Goal: Task Accomplishment & Management: Complete application form

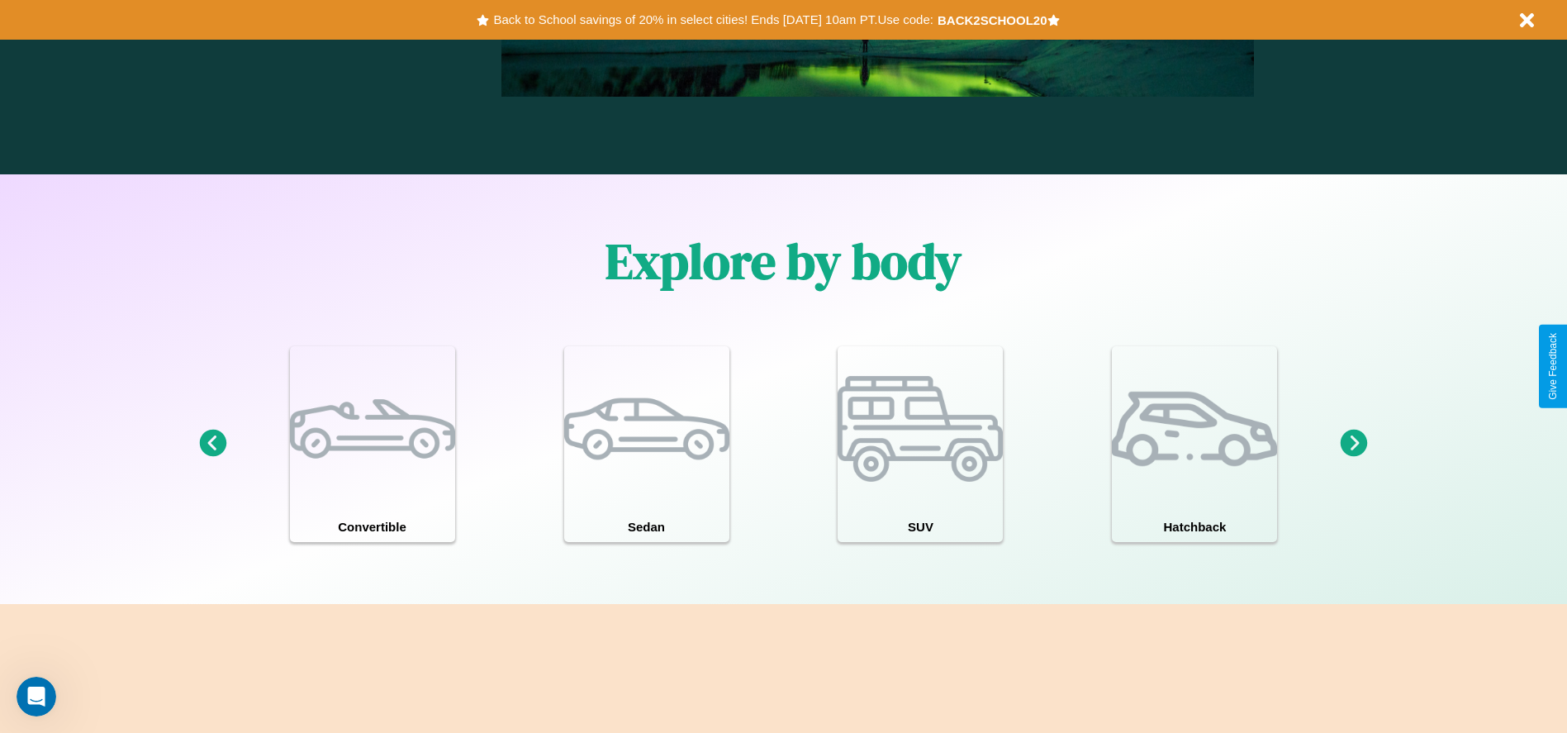
scroll to position [1441, 0]
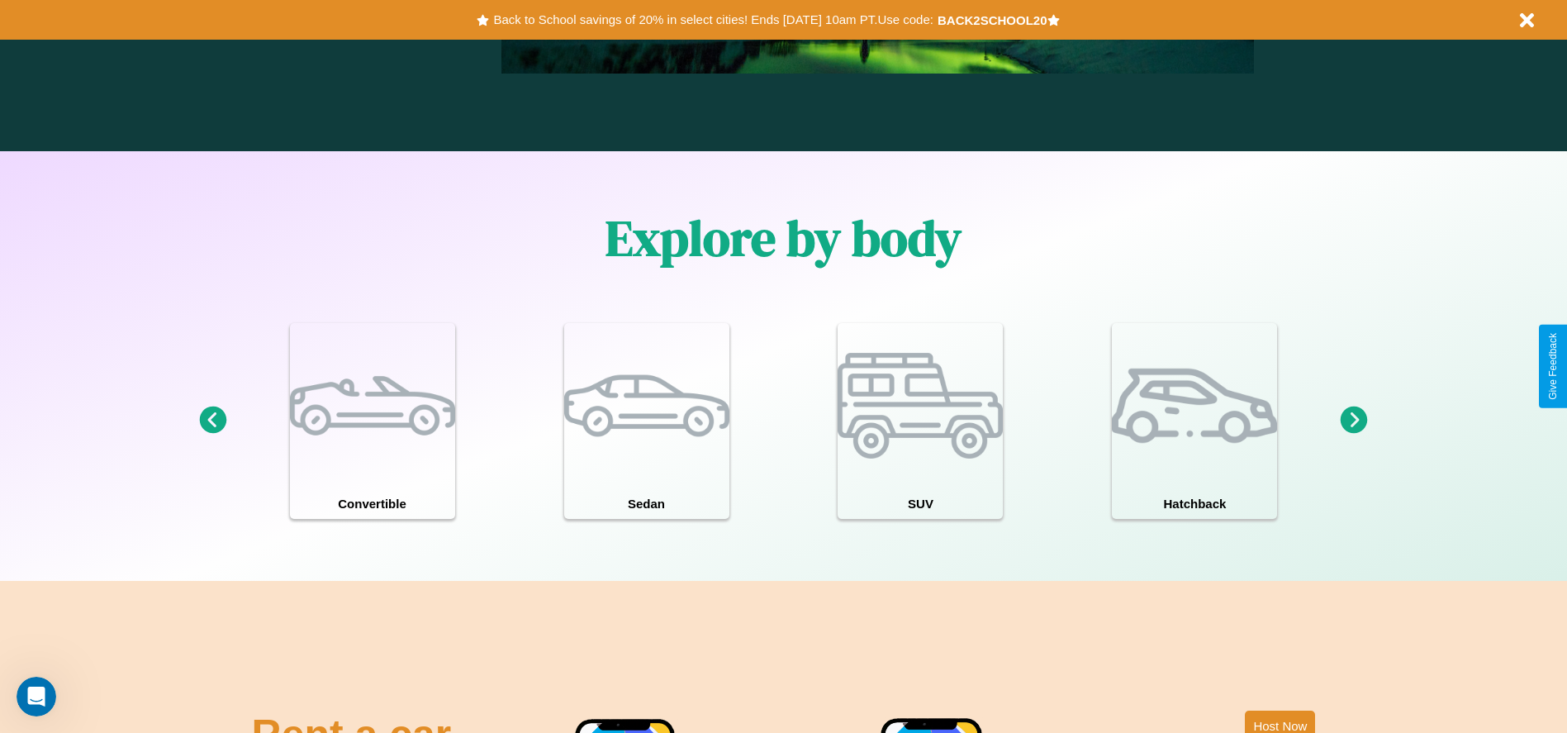
click at [1354, 420] on icon at bounding box center [1353, 419] width 27 height 27
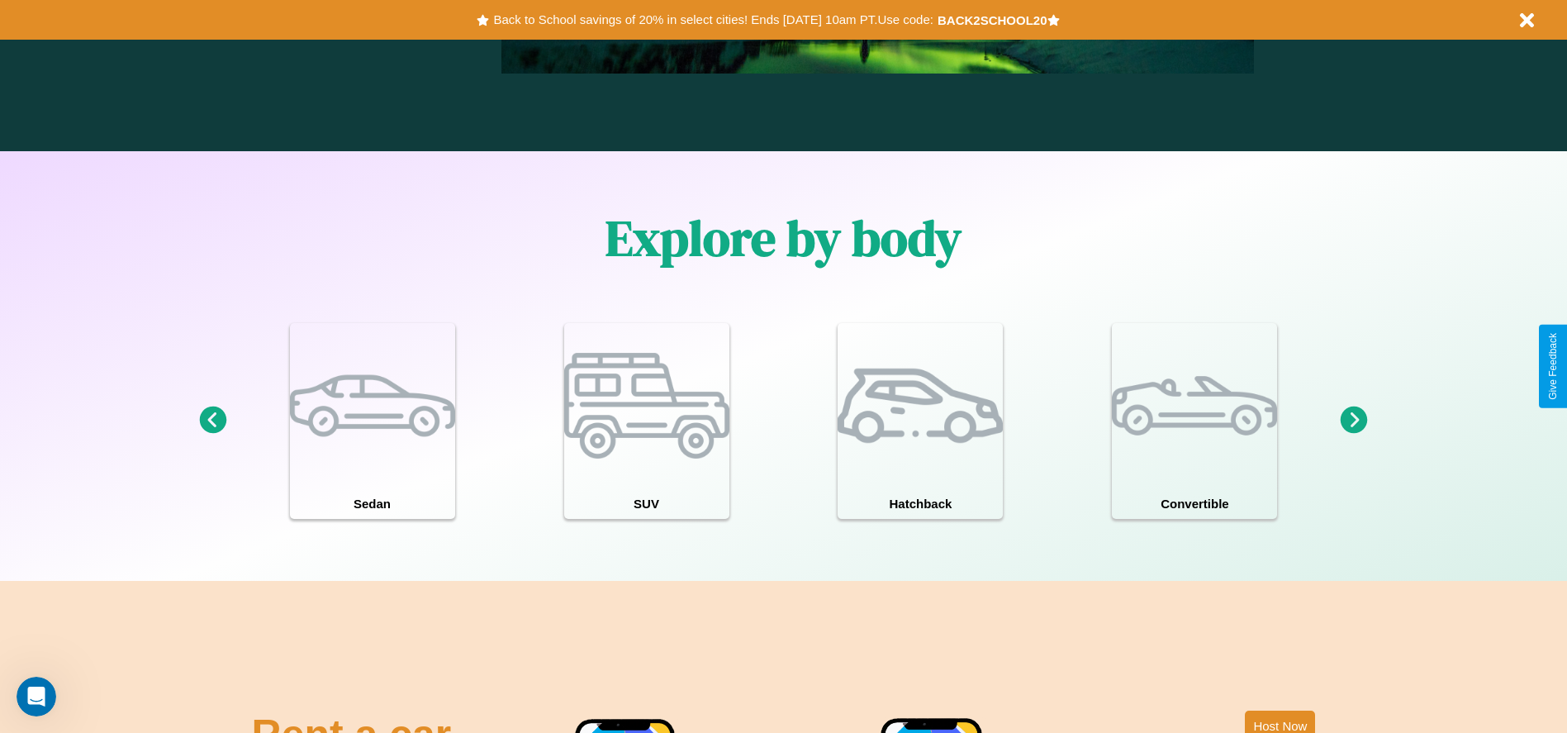
click at [1354, 420] on icon at bounding box center [1353, 419] width 27 height 27
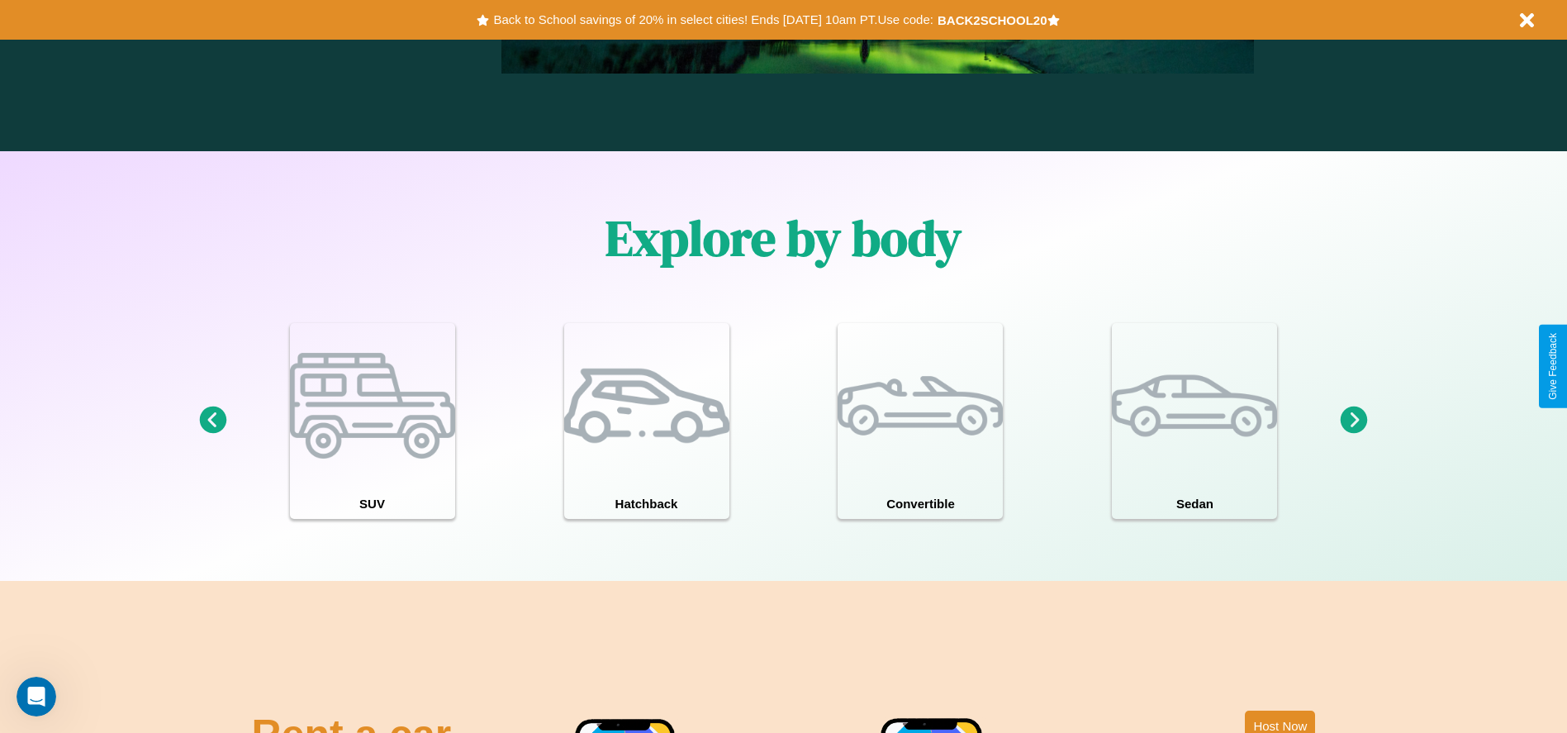
click at [1354, 420] on icon at bounding box center [1353, 419] width 27 height 27
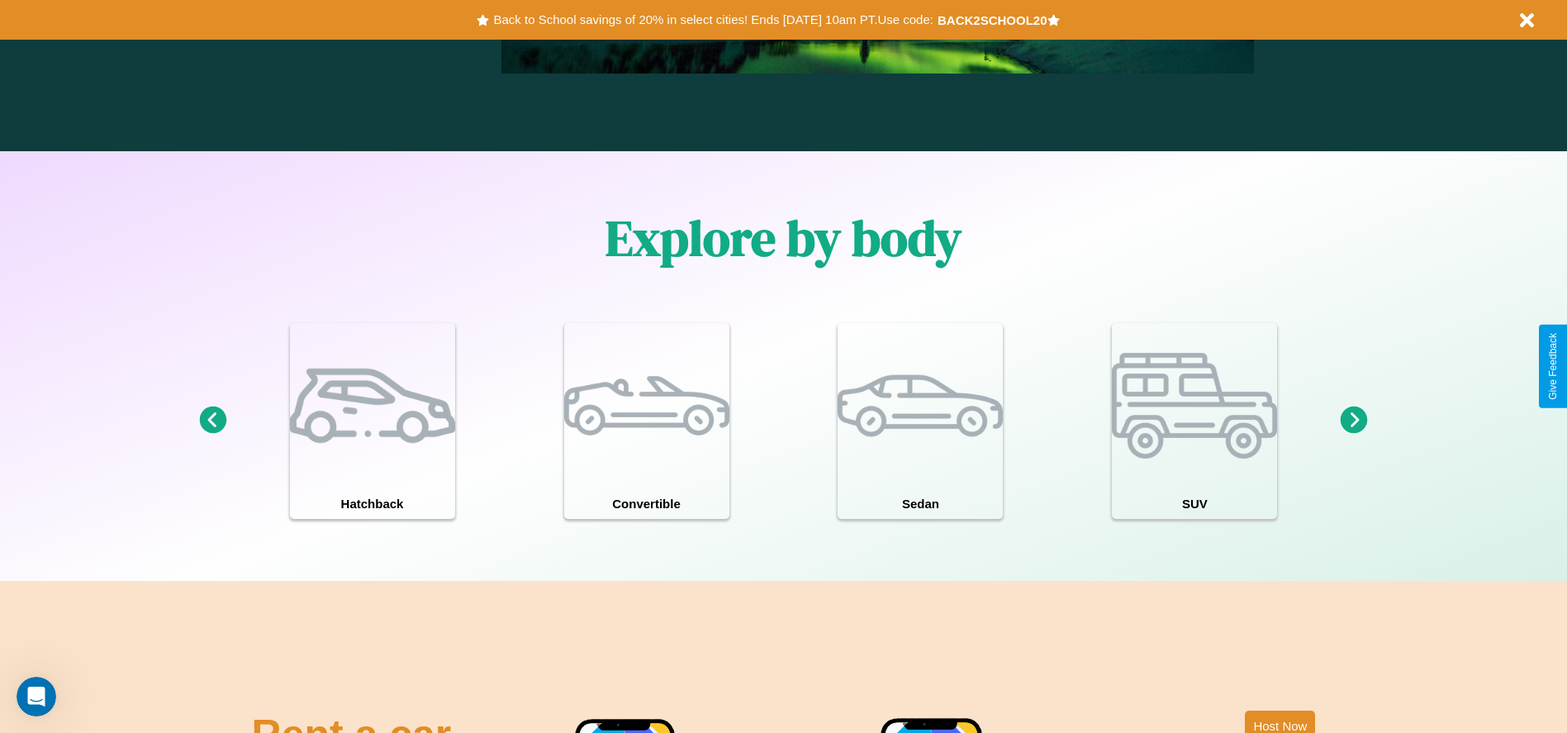
scroll to position [0, 0]
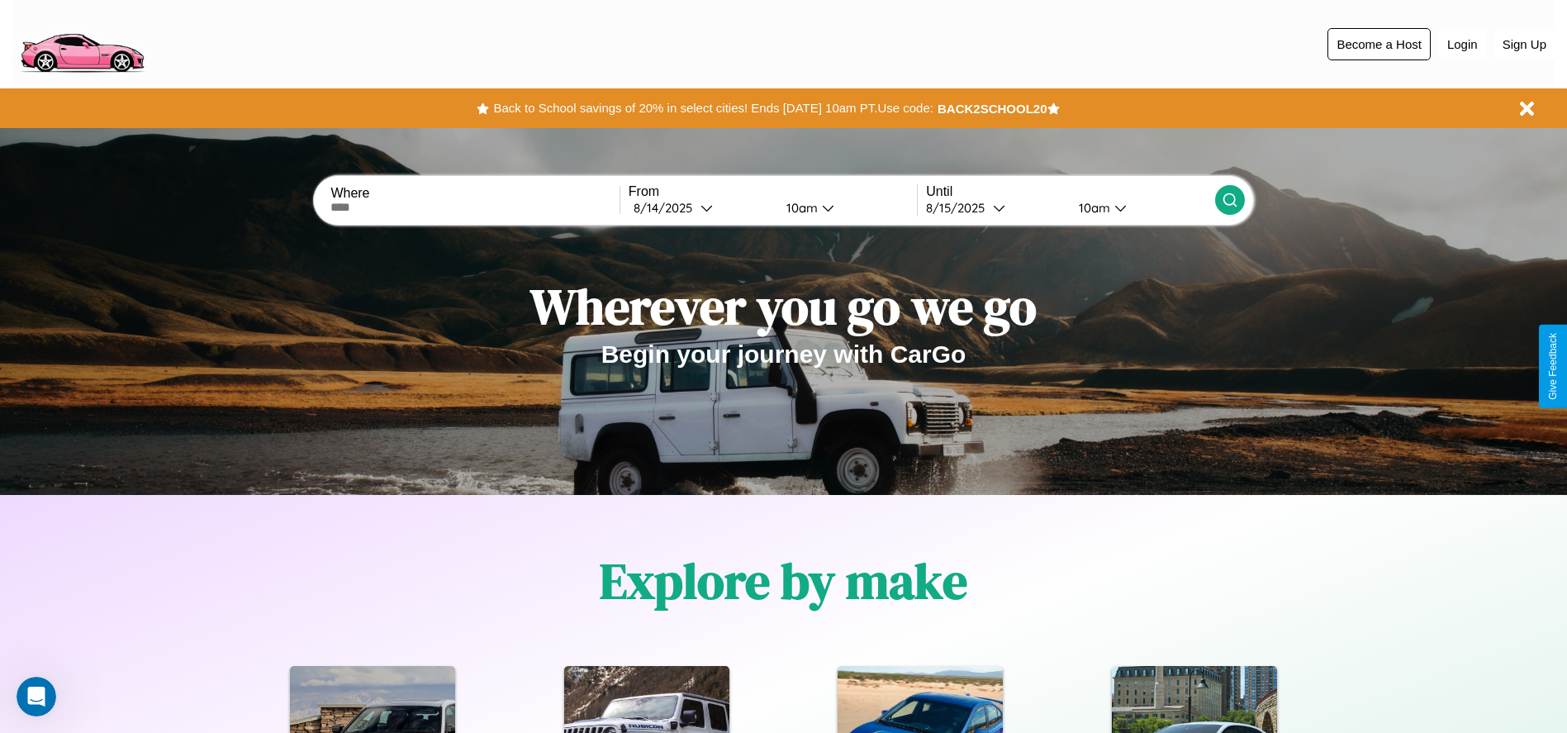
click at [1378, 44] on button "Become a Host" at bounding box center [1378, 44] width 103 height 32
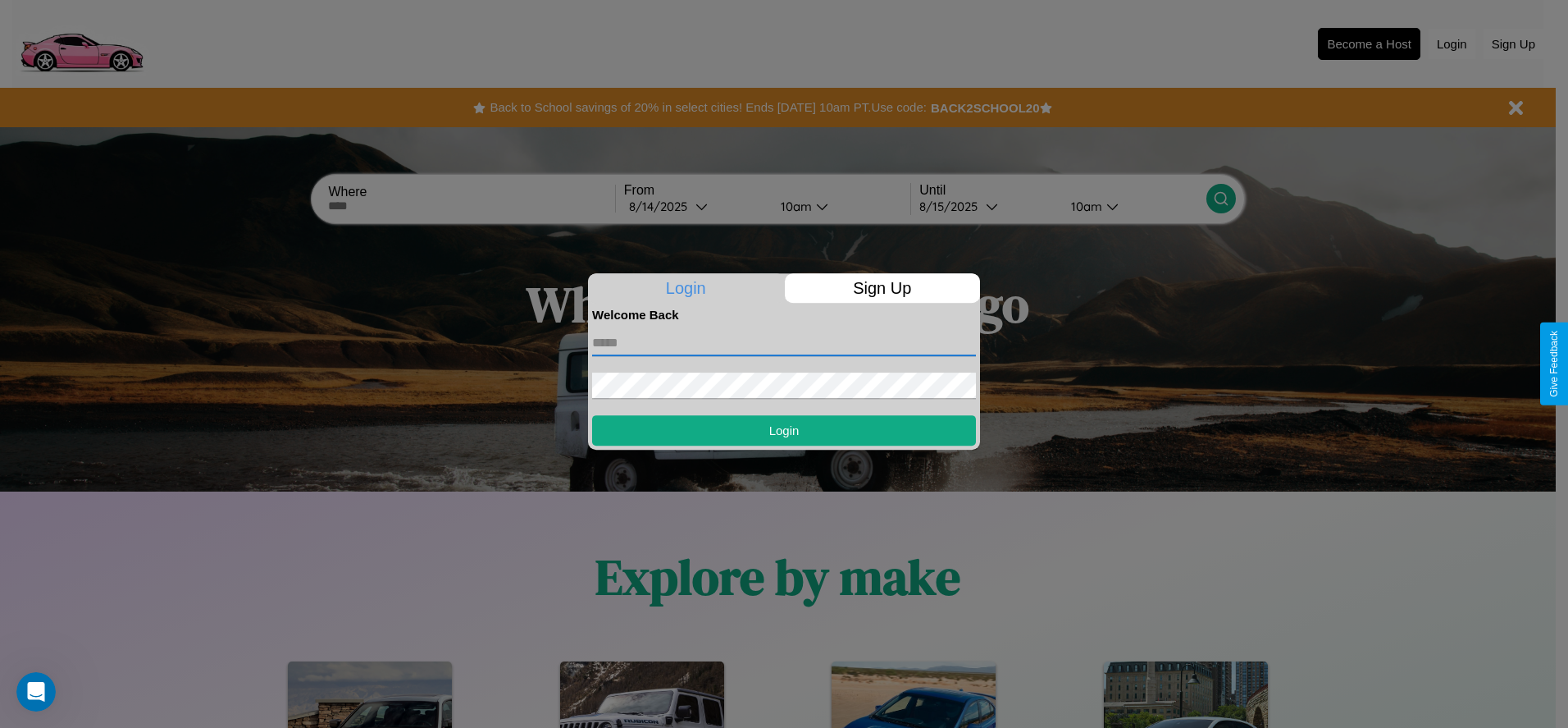
click at [784, 342] on input "text" at bounding box center [784, 343] width 384 height 26
type input "**********"
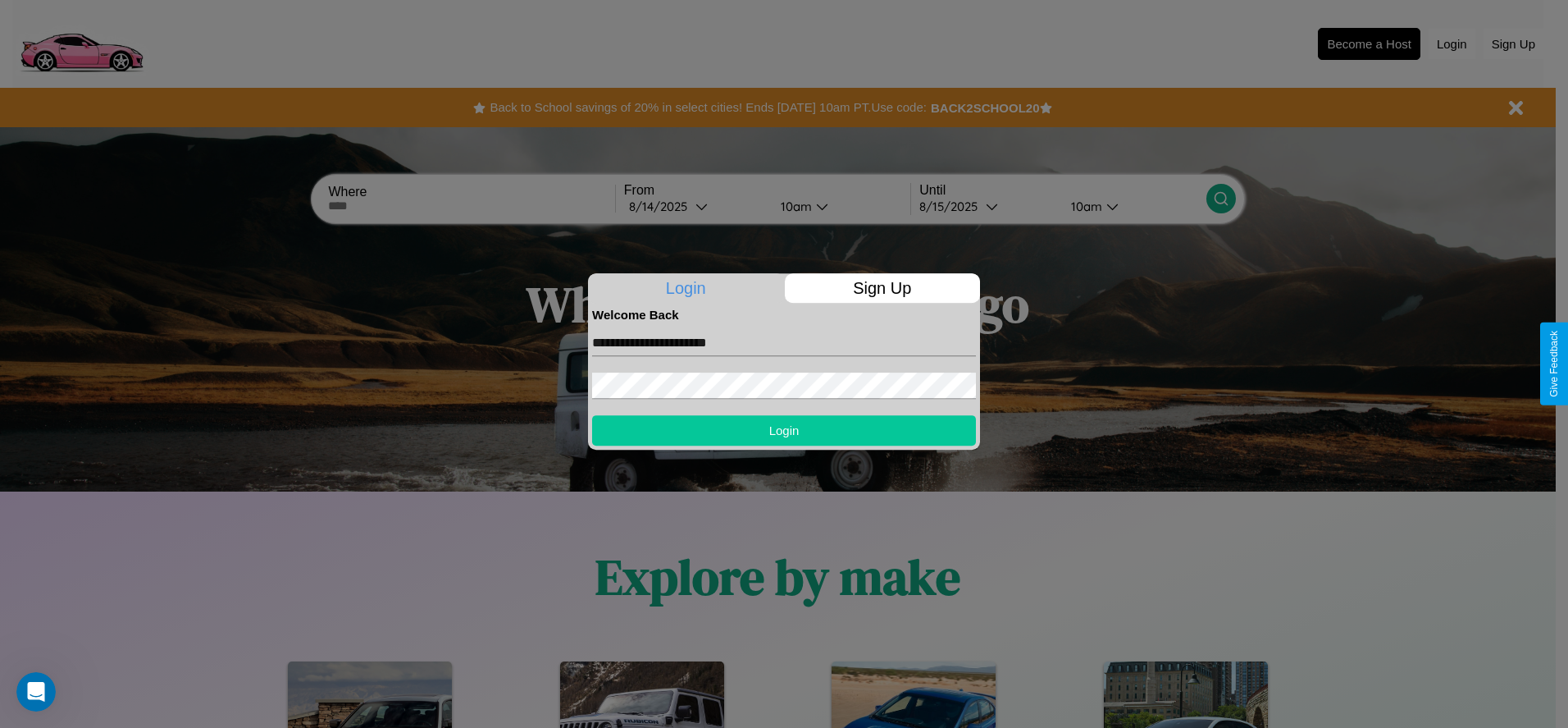
click at [784, 430] on button "Login" at bounding box center [784, 430] width 384 height 31
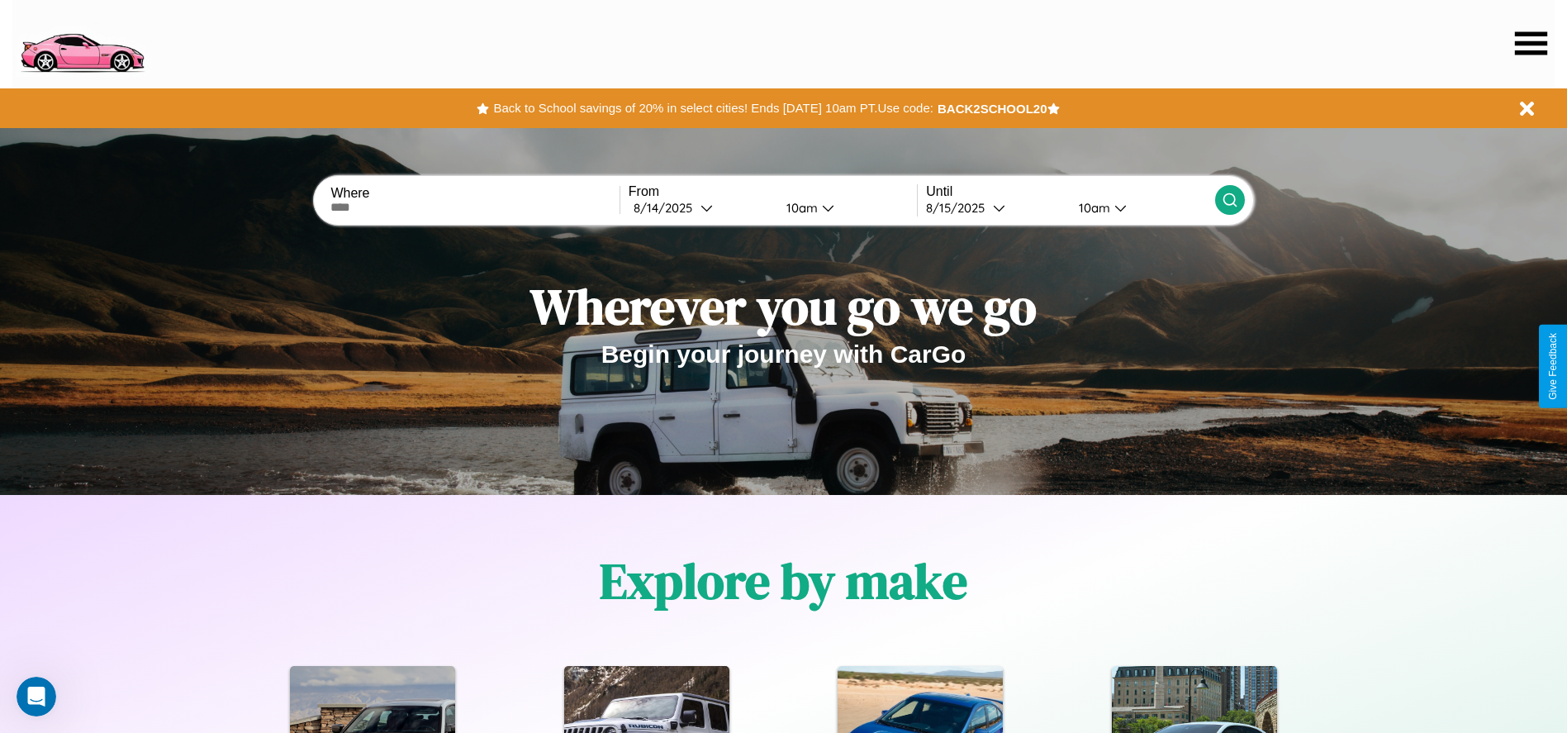
click at [1530, 43] on icon at bounding box center [1531, 42] width 32 height 23
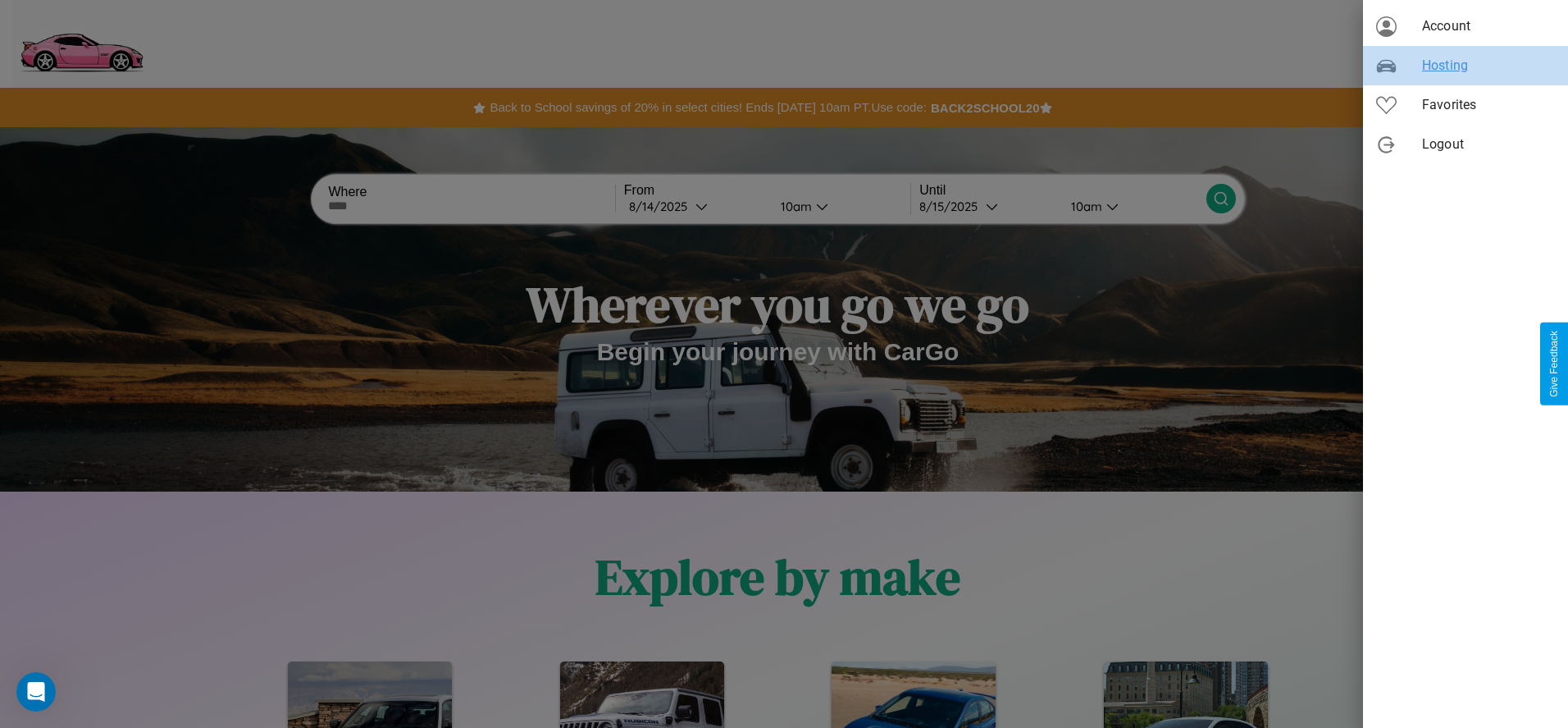
click at [1466, 66] on span "Hosting" at bounding box center [1489, 66] width 133 height 20
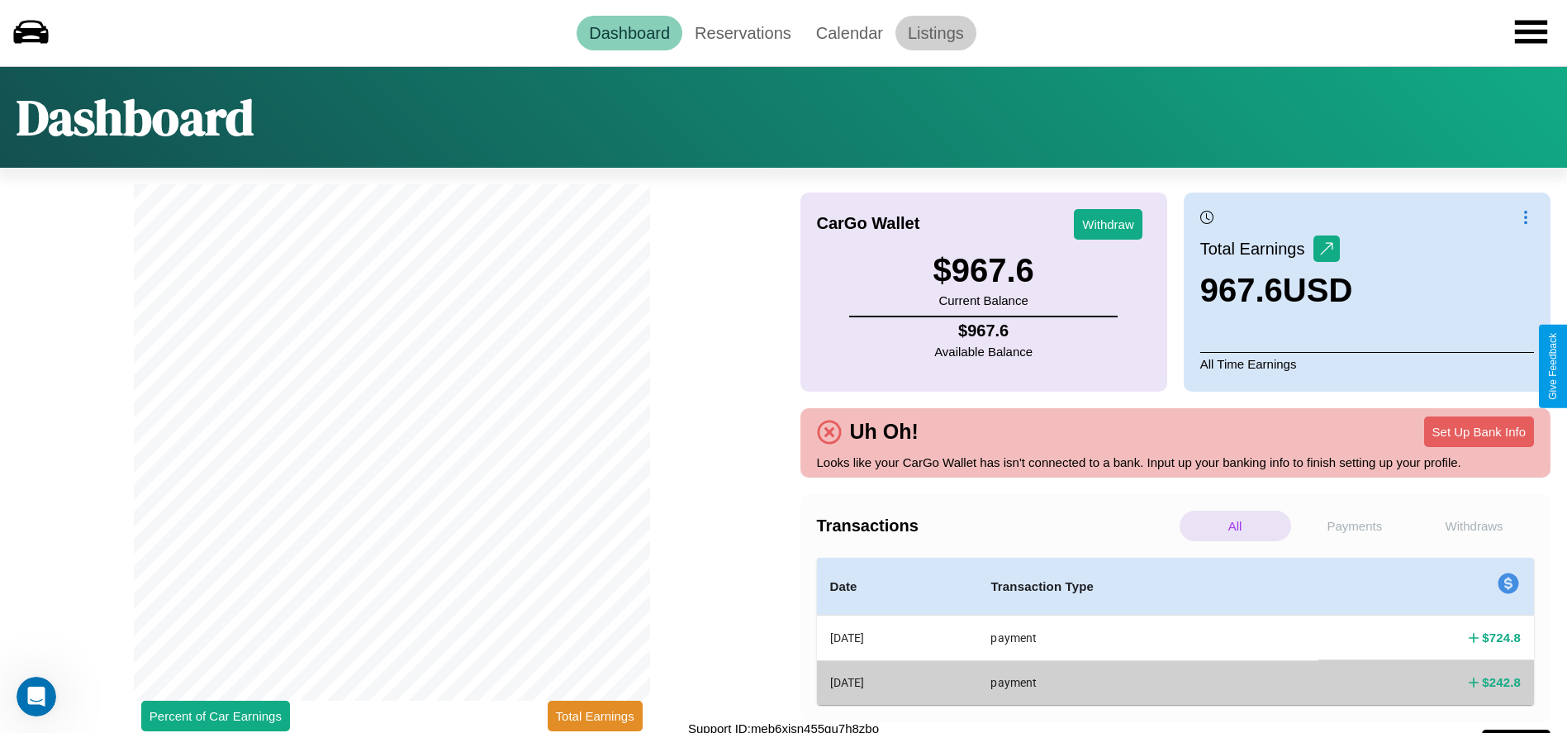
click at [935, 32] on link "Listings" at bounding box center [935, 33] width 81 height 35
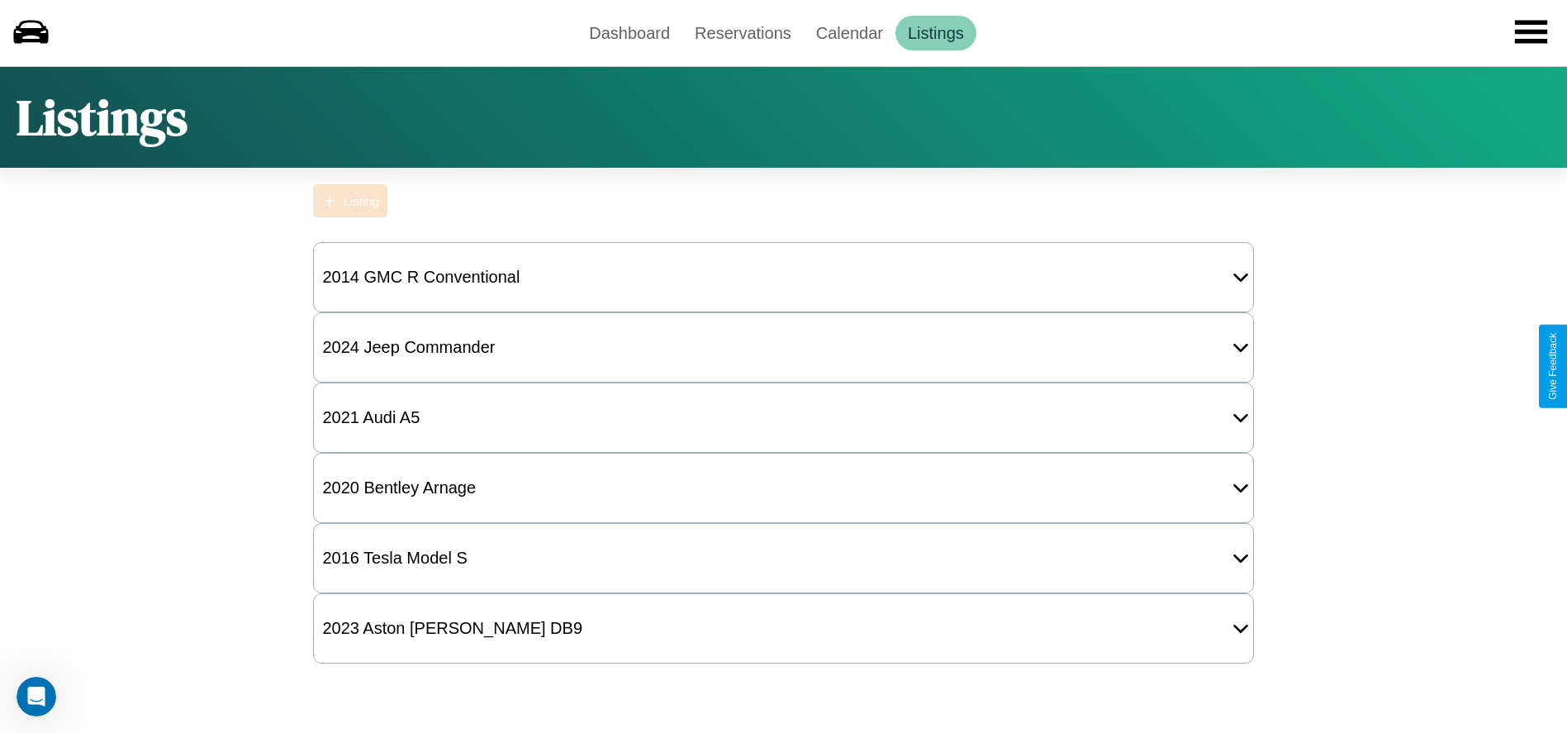
click at [350, 201] on div "Listing" at bounding box center [362, 201] width 36 height 14
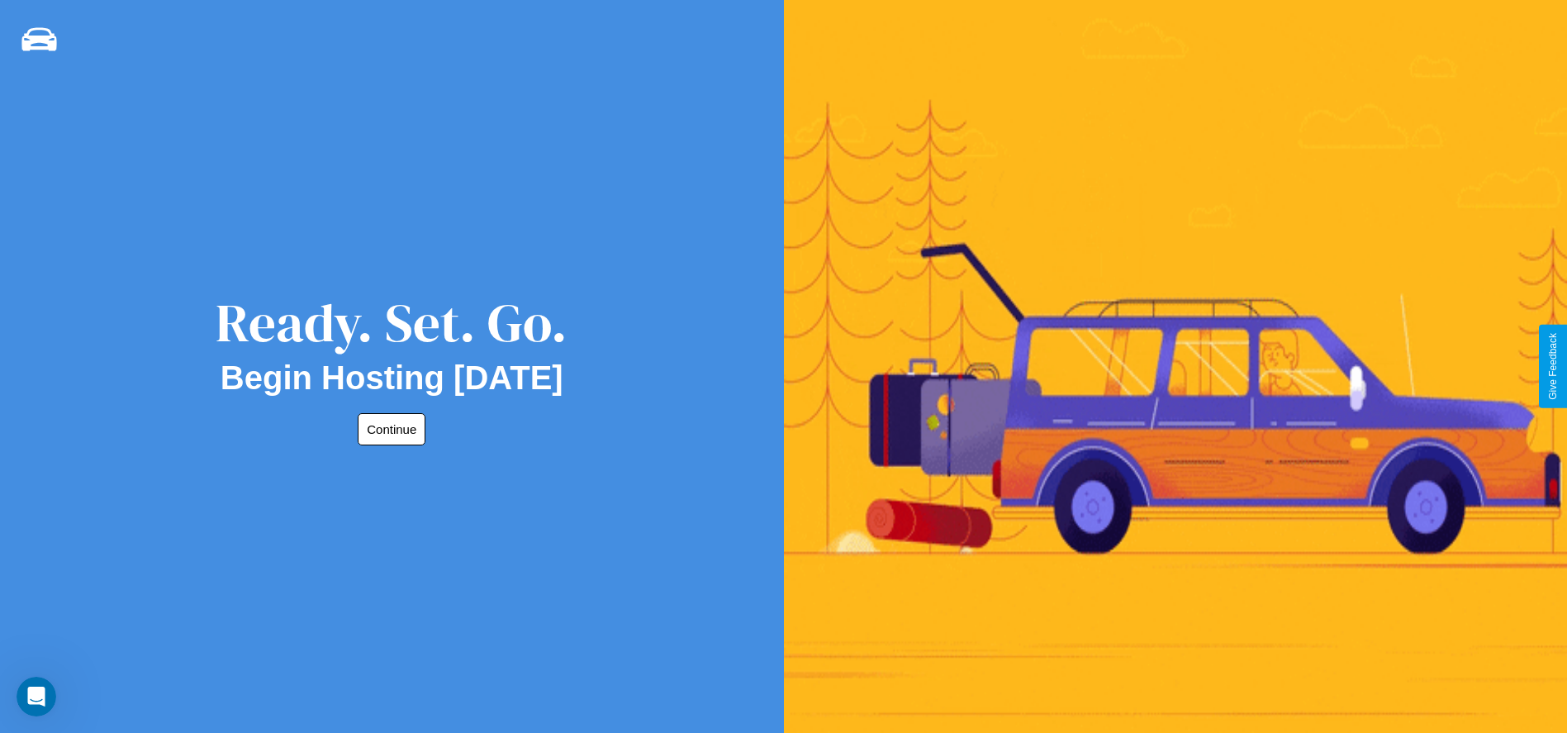
click at [388, 429] on button "Continue" at bounding box center [392, 429] width 68 height 32
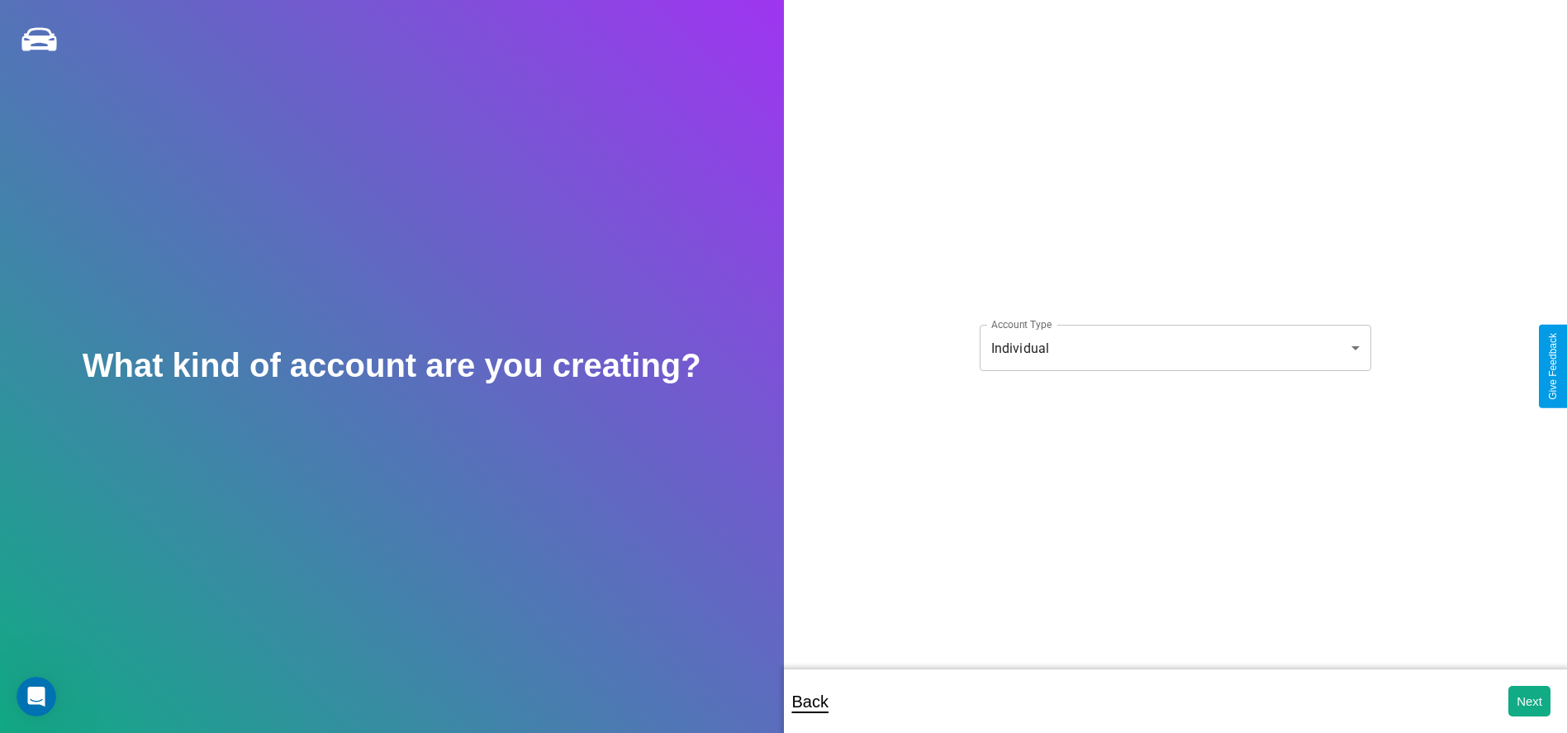
click at [1174, 348] on body "**********" at bounding box center [783, 377] width 1567 height 755
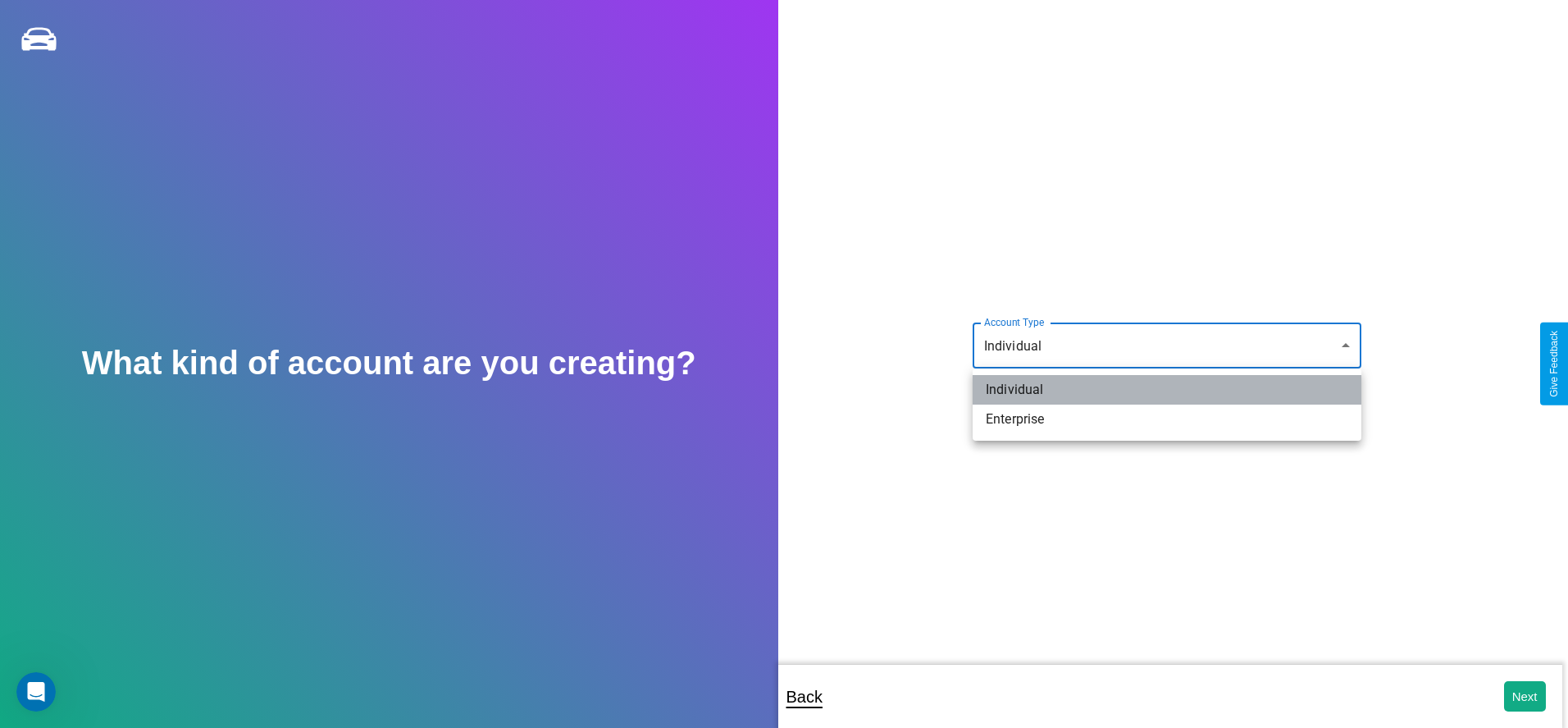
click at [1167, 389] on li "Individual" at bounding box center [1167, 389] width 388 height 30
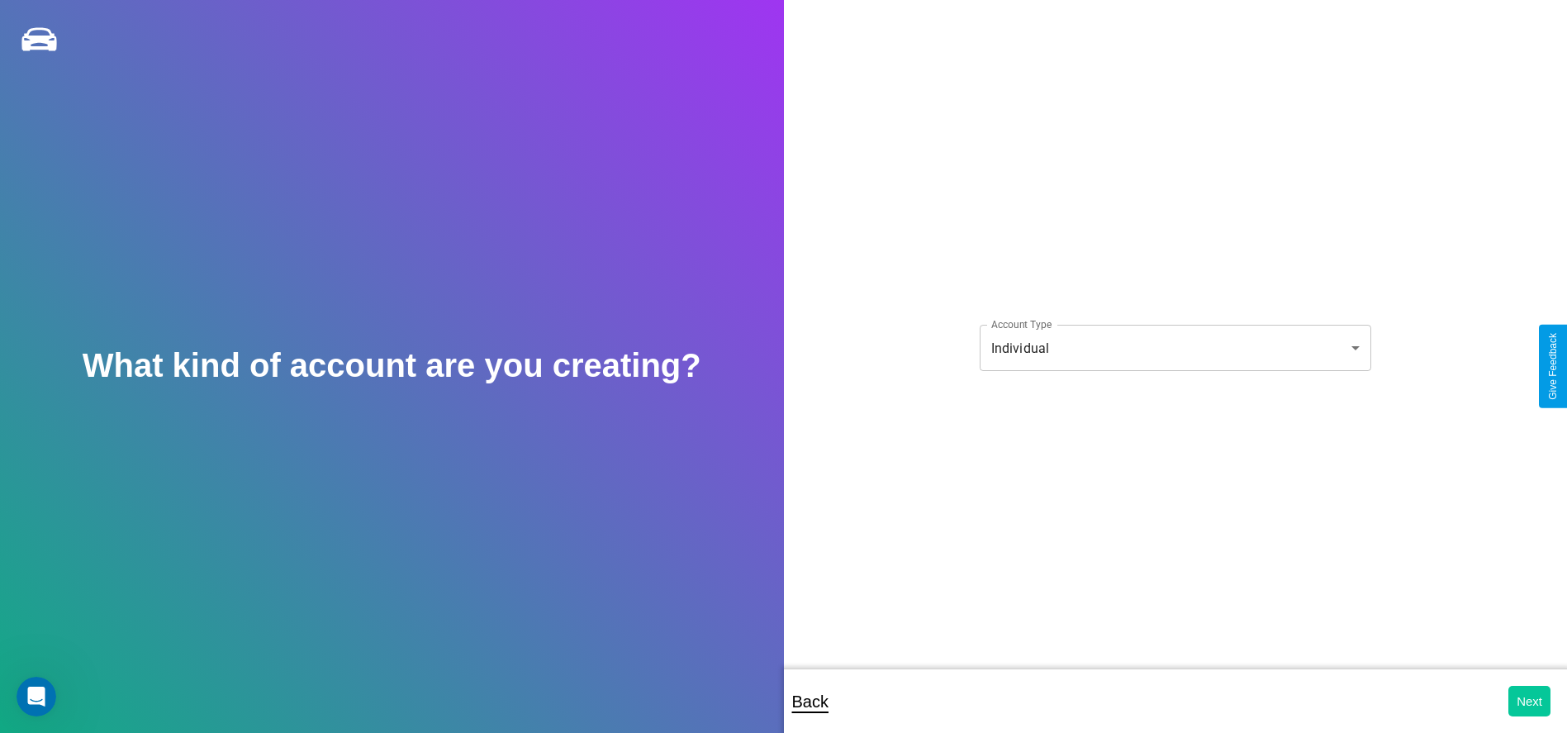
click at [1529, 700] on button "Next" at bounding box center [1529, 701] width 42 height 31
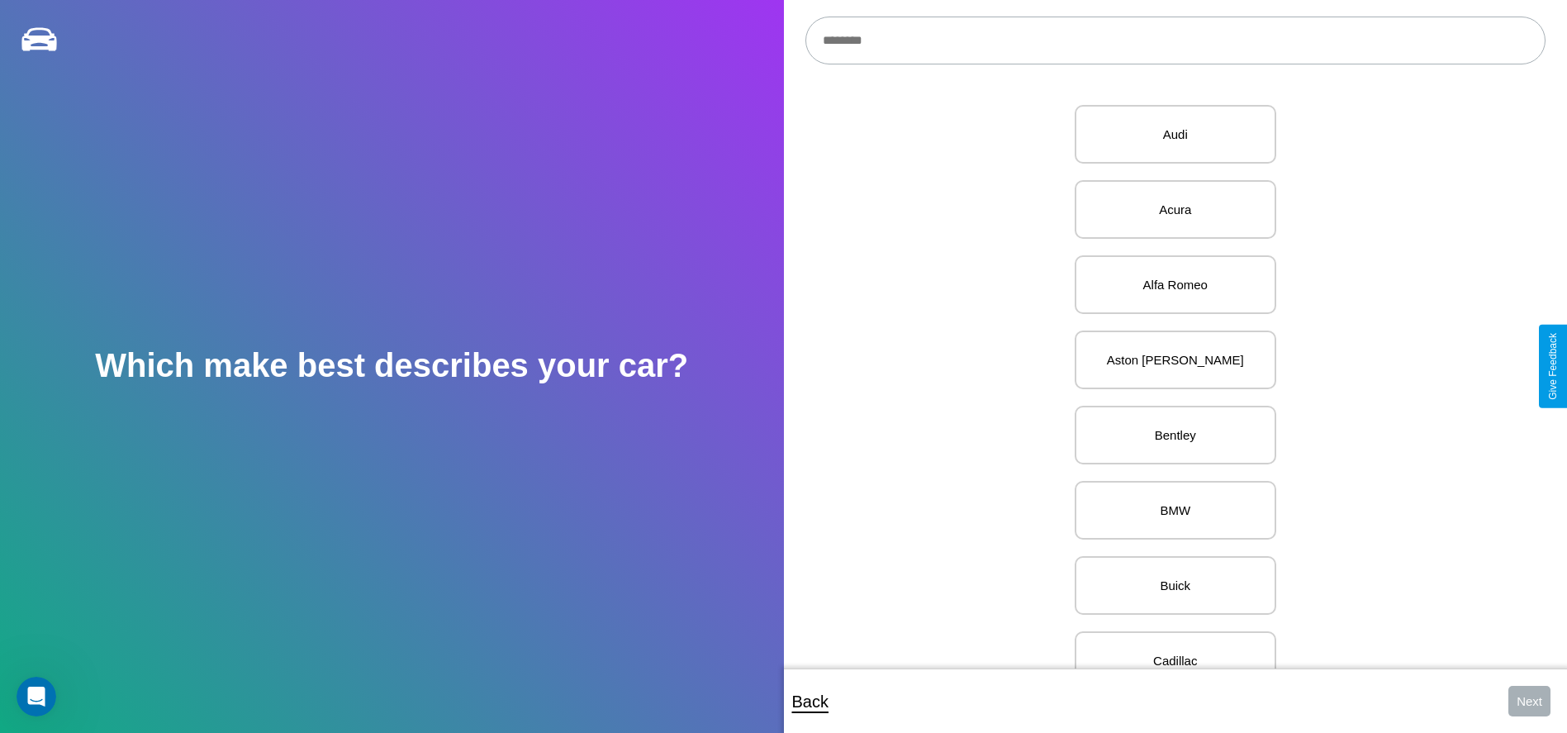
click at [1174, 40] on input "text" at bounding box center [1175, 41] width 740 height 48
type input "*****"
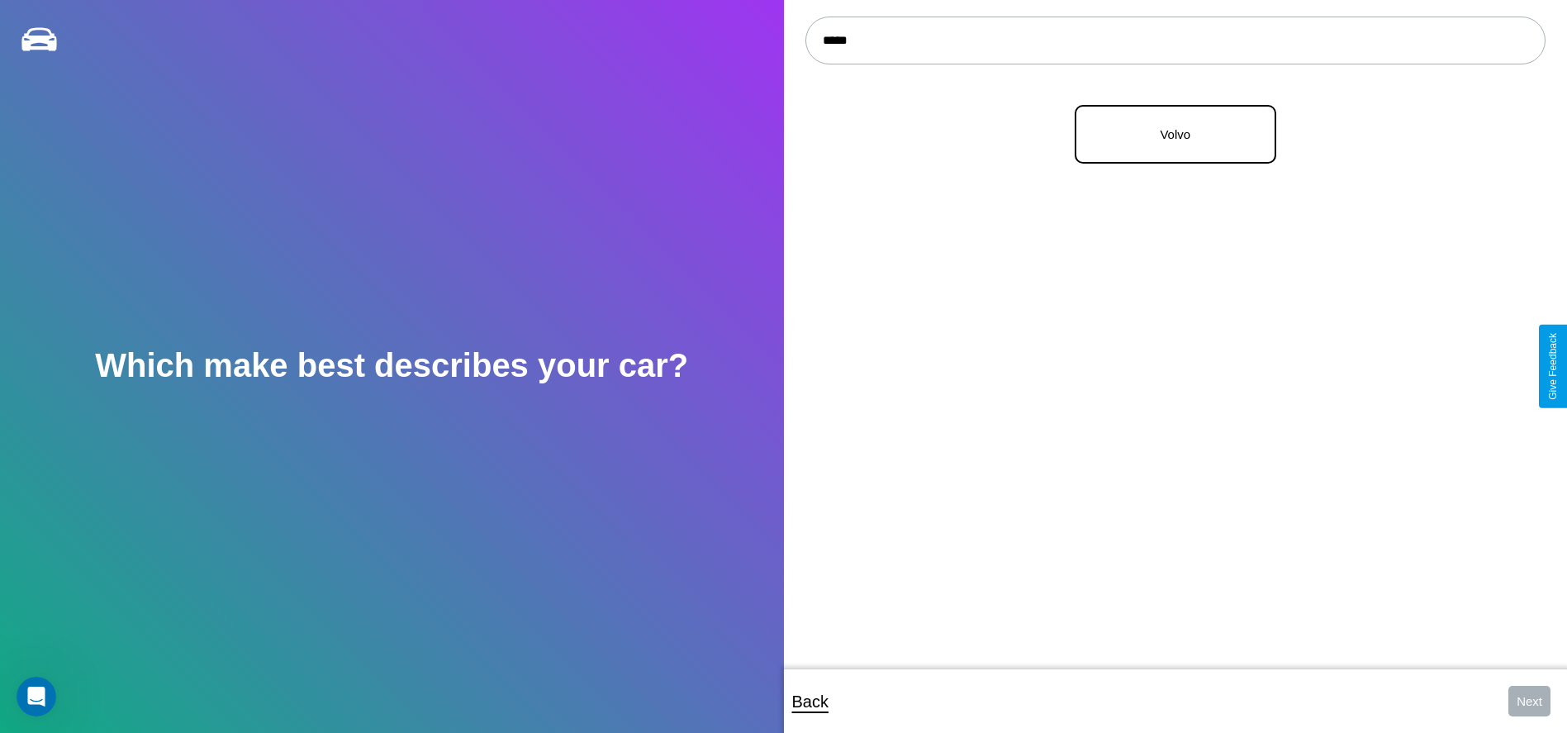
click at [1169, 135] on p "Volvo" at bounding box center [1175, 134] width 165 height 22
click at [1529, 700] on button "Next" at bounding box center [1529, 701] width 42 height 31
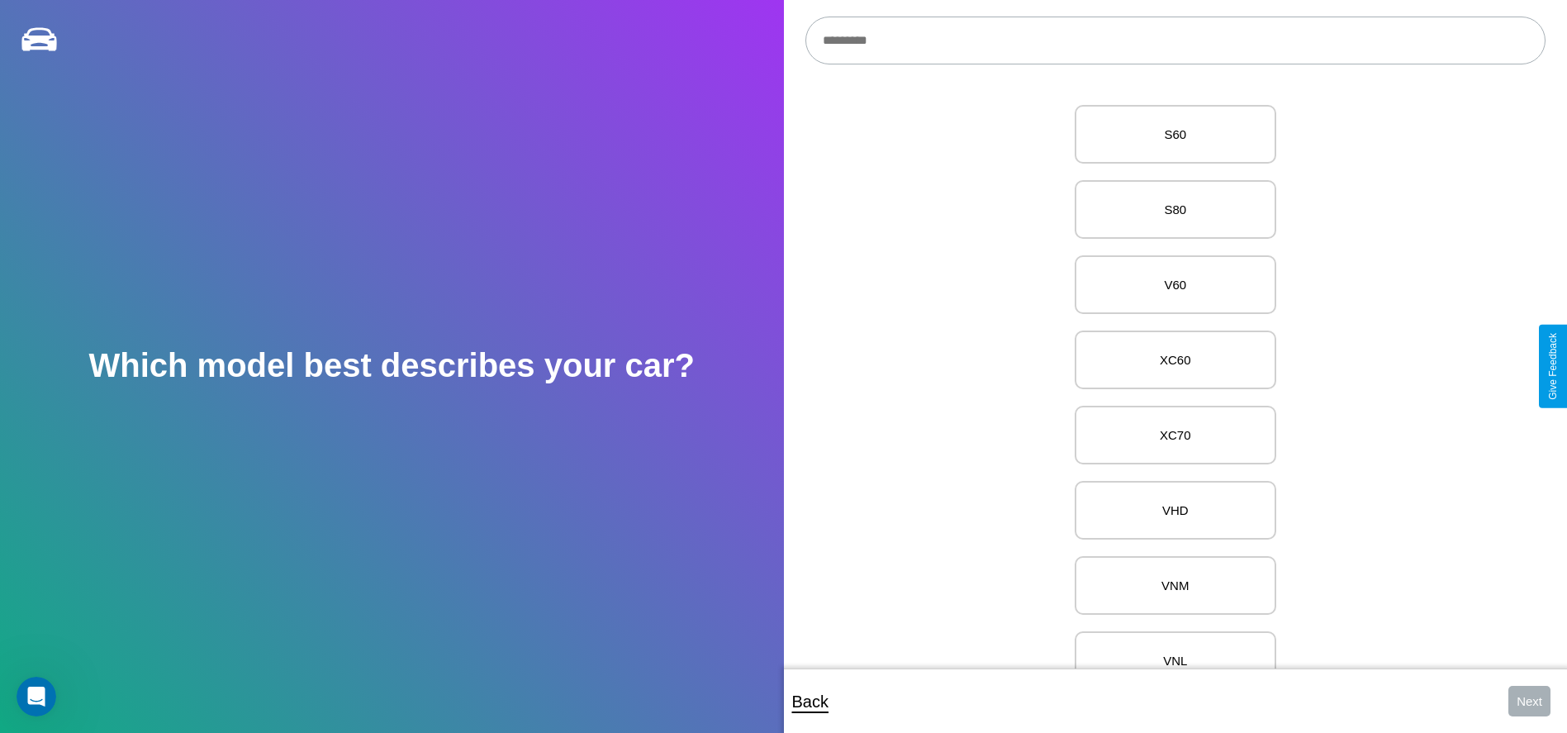
click at [1174, 40] on input "text" at bounding box center [1175, 41] width 740 height 48
type input "**********"
click at [1169, 135] on p "F6 w/F7 Cab" at bounding box center [1175, 134] width 165 height 22
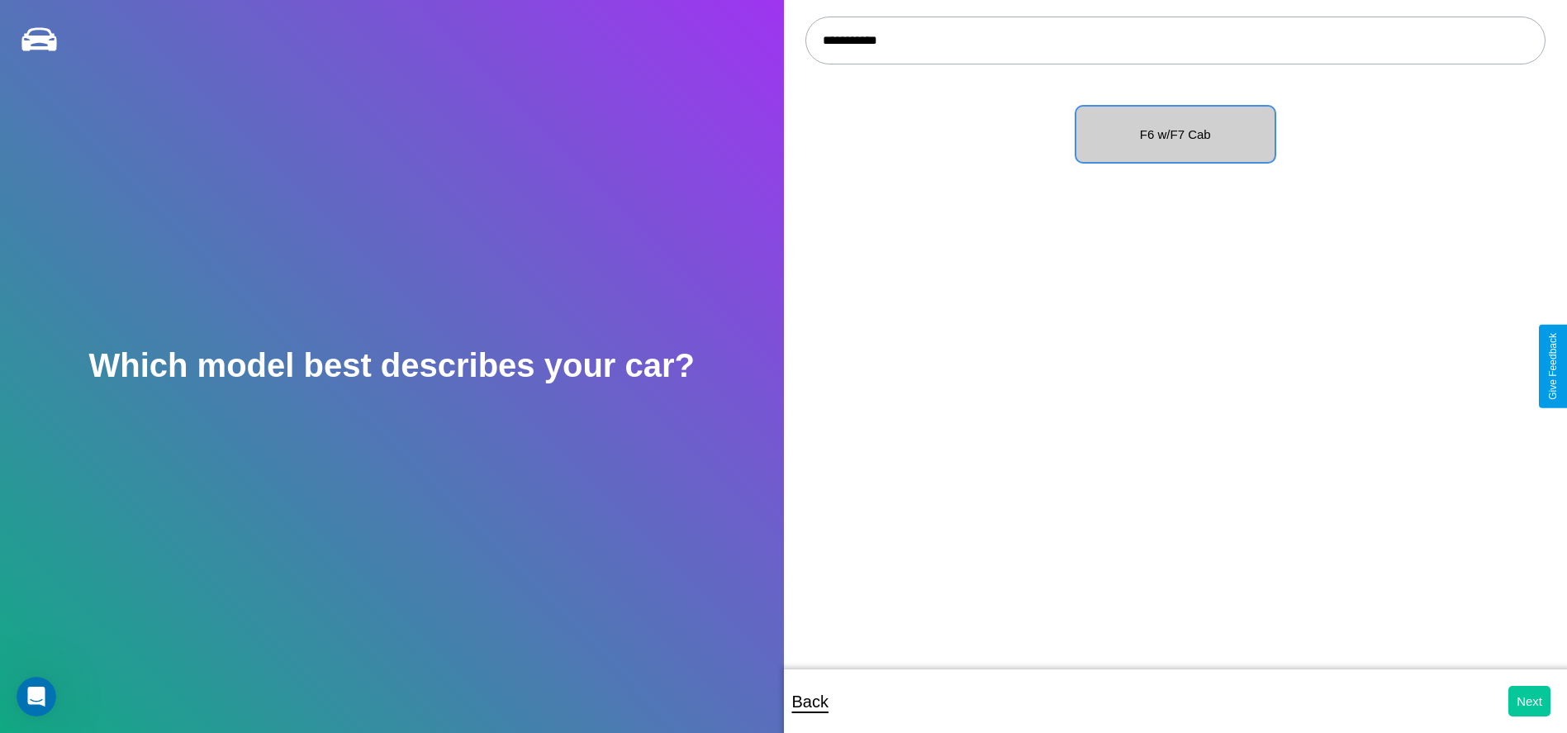
click at [1529, 700] on button "Next" at bounding box center [1529, 701] width 42 height 31
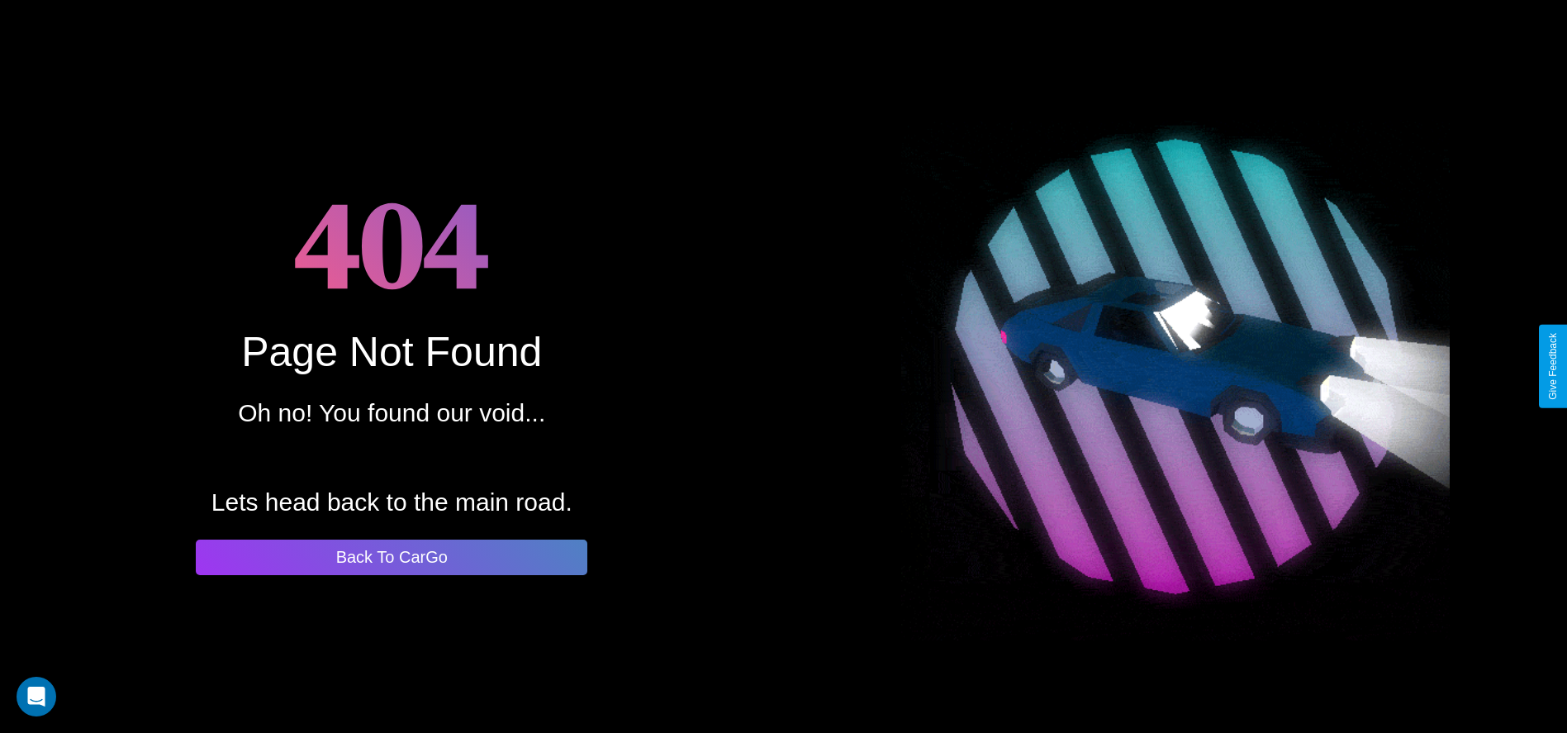
click at [391, 557] on button "Back To CarGo" at bounding box center [391, 557] width 391 height 36
